Goal: Information Seeking & Learning: Learn about a topic

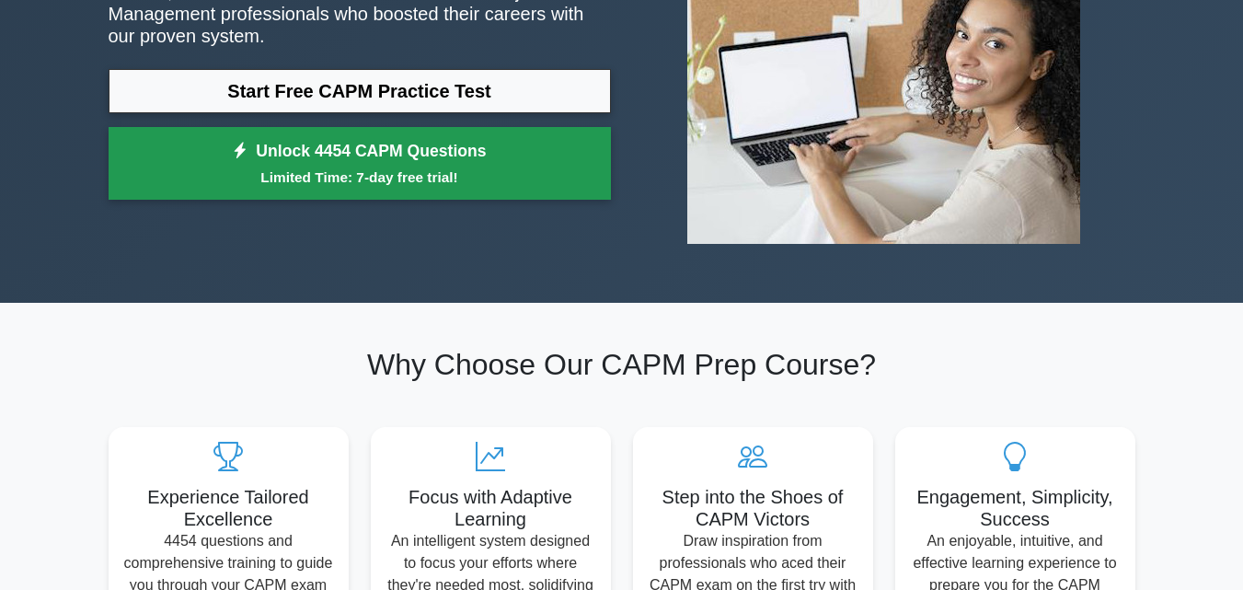
drag, startPoint x: 0, startPoint y: 0, endPoint x: 559, endPoint y: 171, distance: 585.1
click at [559, 171] on small "Limited Time: 7-day free trial!" at bounding box center [360, 177] width 456 height 21
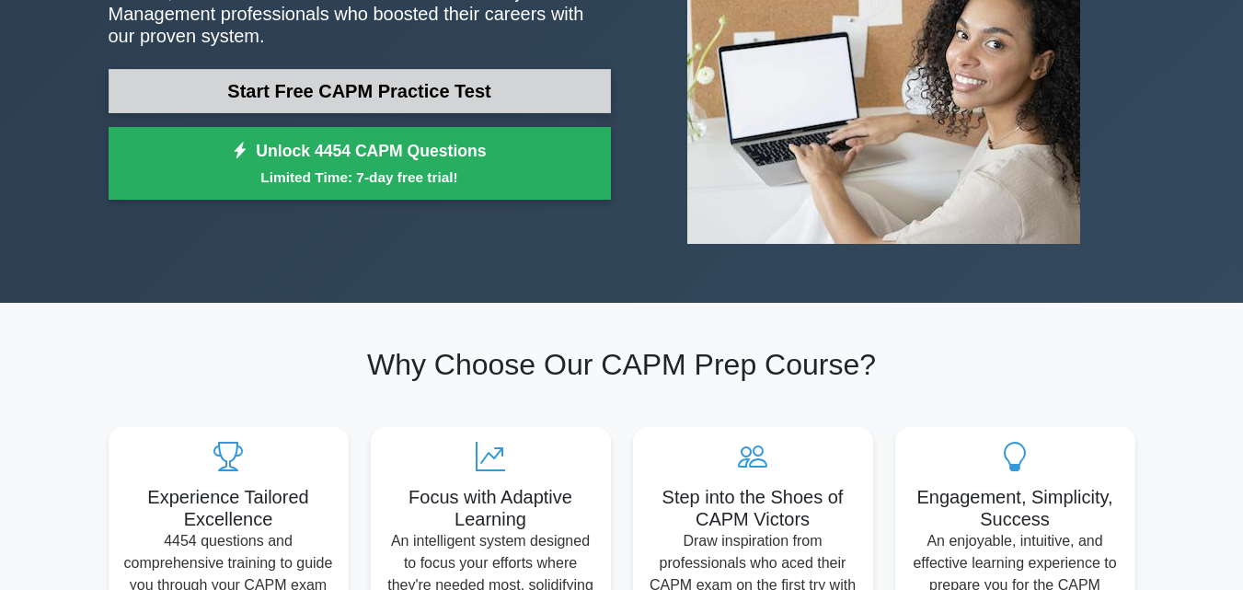
click at [456, 110] on link "Start Free CAPM Practice Test" at bounding box center [360, 91] width 502 height 44
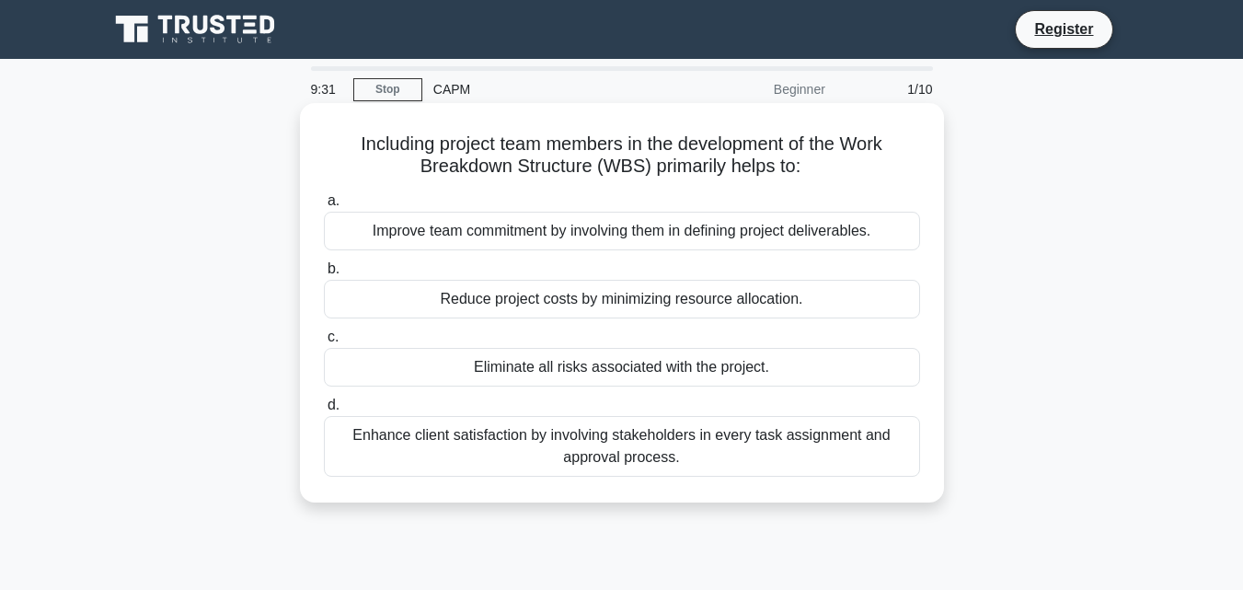
click at [780, 240] on div "Improve team commitment by involving them in defining project deliverables." at bounding box center [622, 231] width 596 height 39
click at [324, 207] on input "a. Improve team commitment by involving them in defining project deliverables." at bounding box center [324, 201] width 0 height 12
